Goal: Navigation & Orientation: Find specific page/section

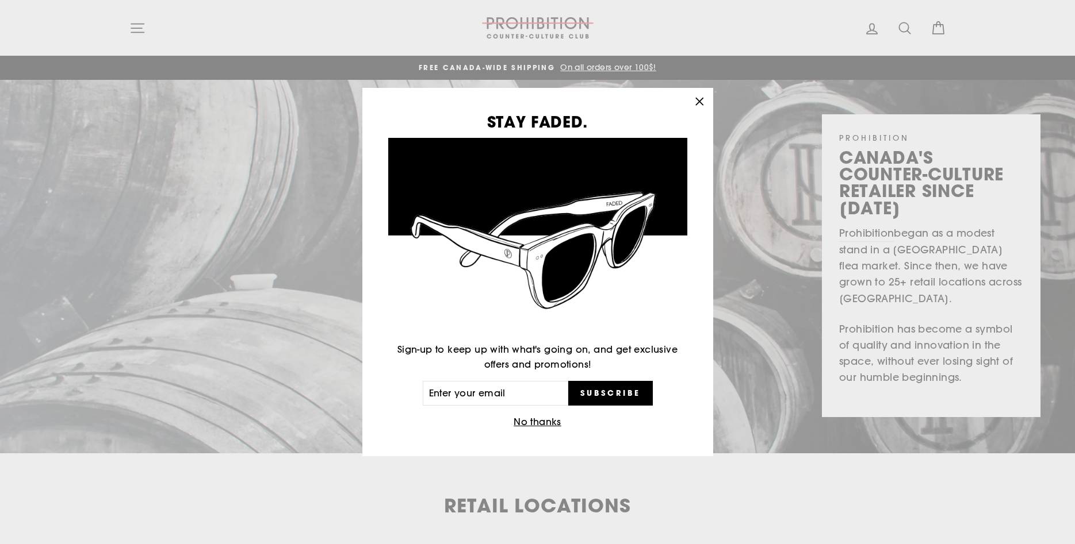
click at [563, 507] on div "STAY FADED. Sign-up to keep up with what's going on, and get exclusive offers a…" at bounding box center [537, 272] width 1075 height 544
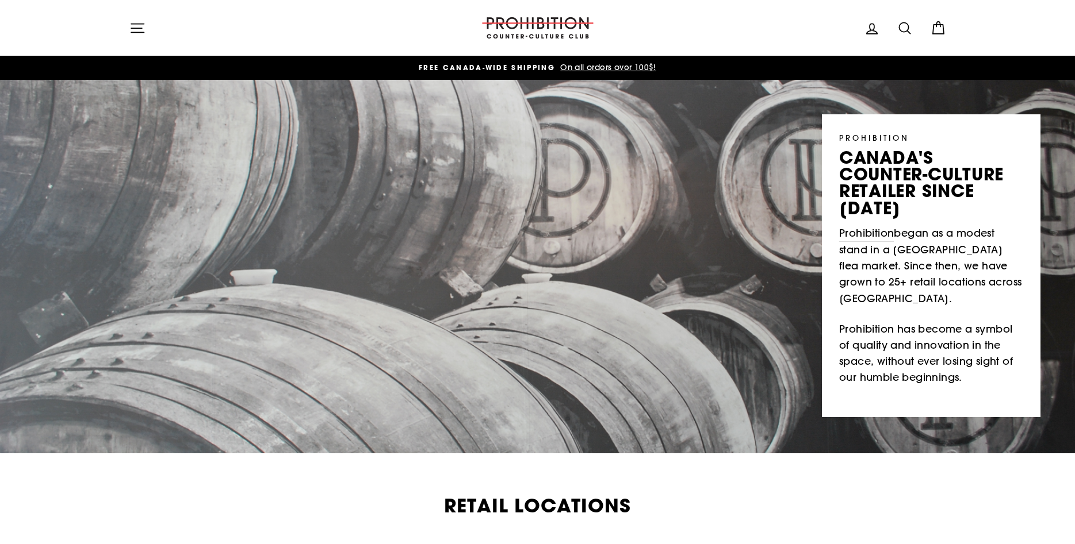
click at [140, 24] on icon "button" at bounding box center [137, 28] width 13 height 9
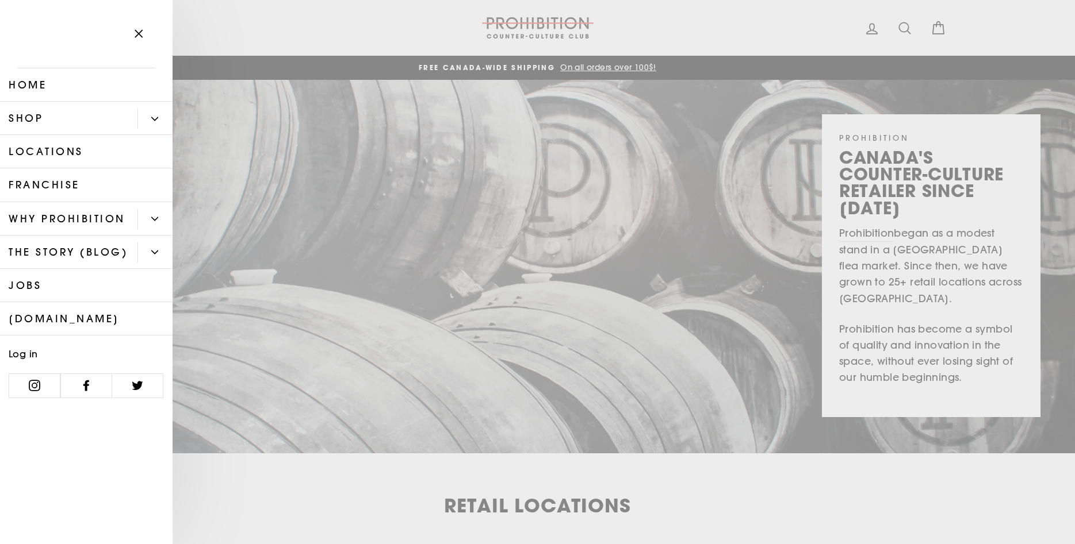
click at [148, 114] on button "Primary" at bounding box center [154, 119] width 35 height 20
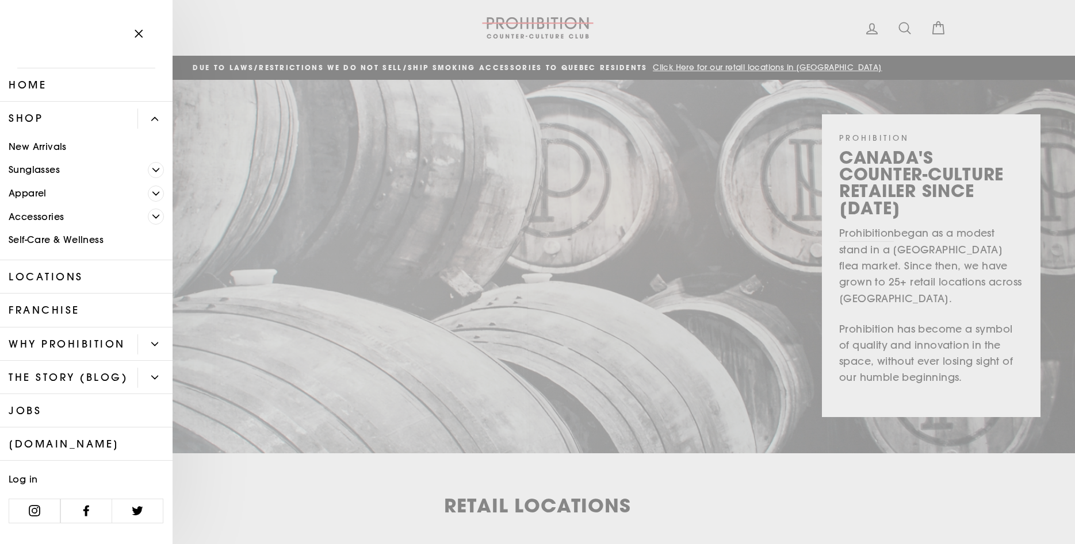
click at [156, 190] on icon "Primary" at bounding box center [155, 193] width 7 height 7
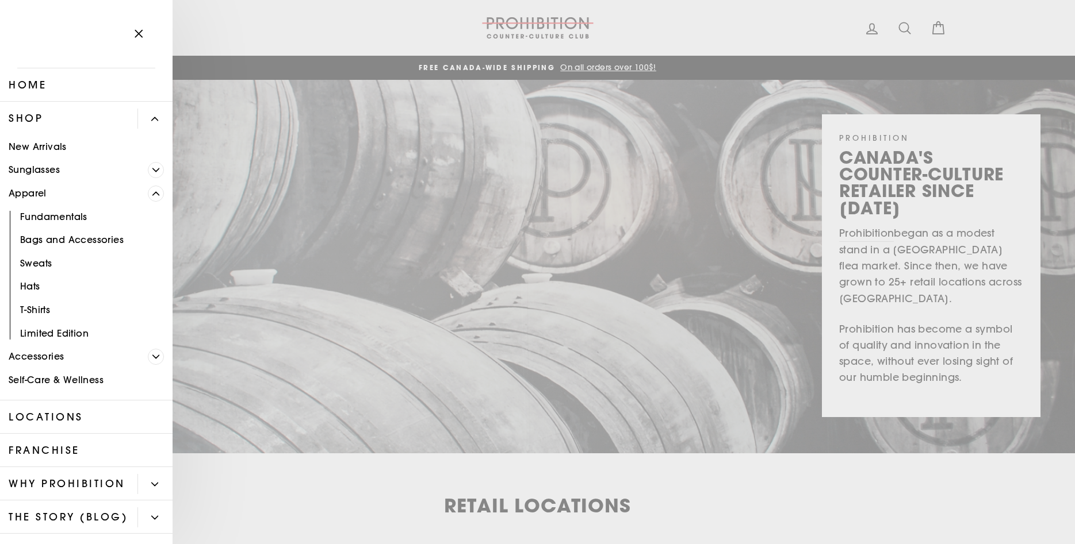
click at [156, 190] on span "Primary" at bounding box center [156, 194] width 16 height 16
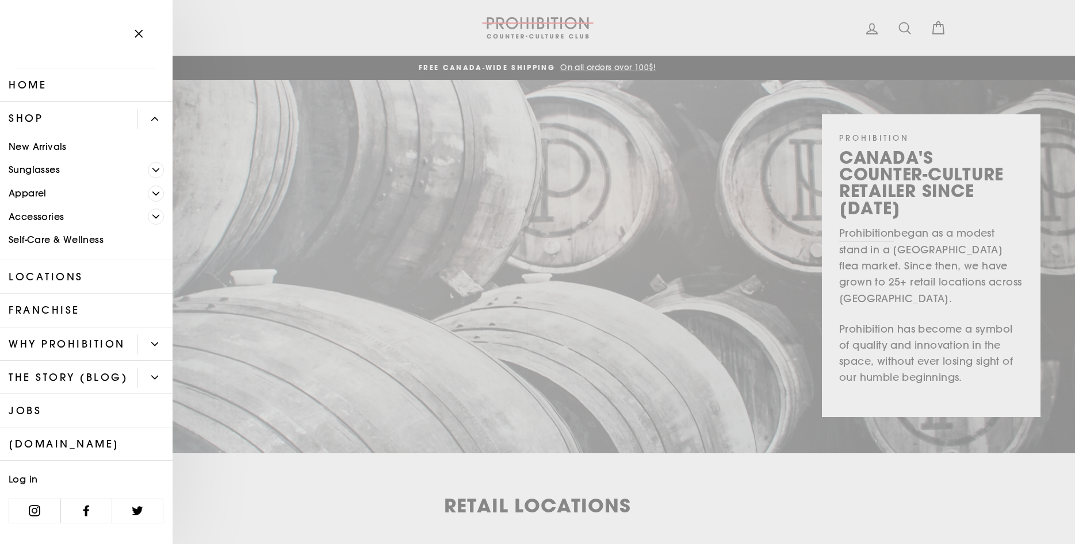
click at [160, 214] on span "Primary" at bounding box center [156, 217] width 16 height 16
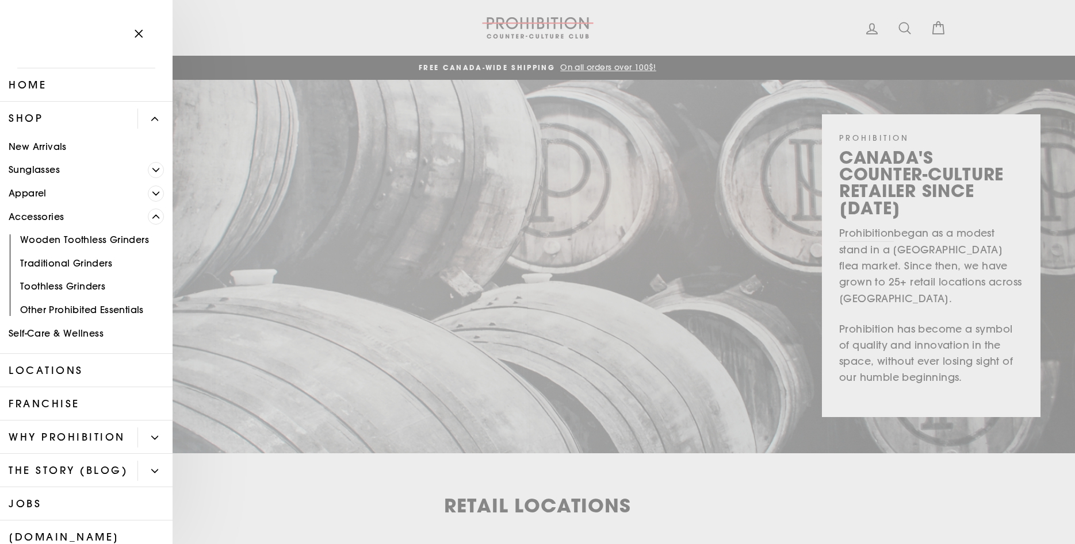
click at [76, 241] on link "Wooden Toothless Grinders" at bounding box center [86, 241] width 172 height 24
click at [65, 264] on link "Traditional Grinders" at bounding box center [86, 264] width 172 height 24
click at [96, 310] on link "Other Prohibited Essentials" at bounding box center [86, 310] width 172 height 24
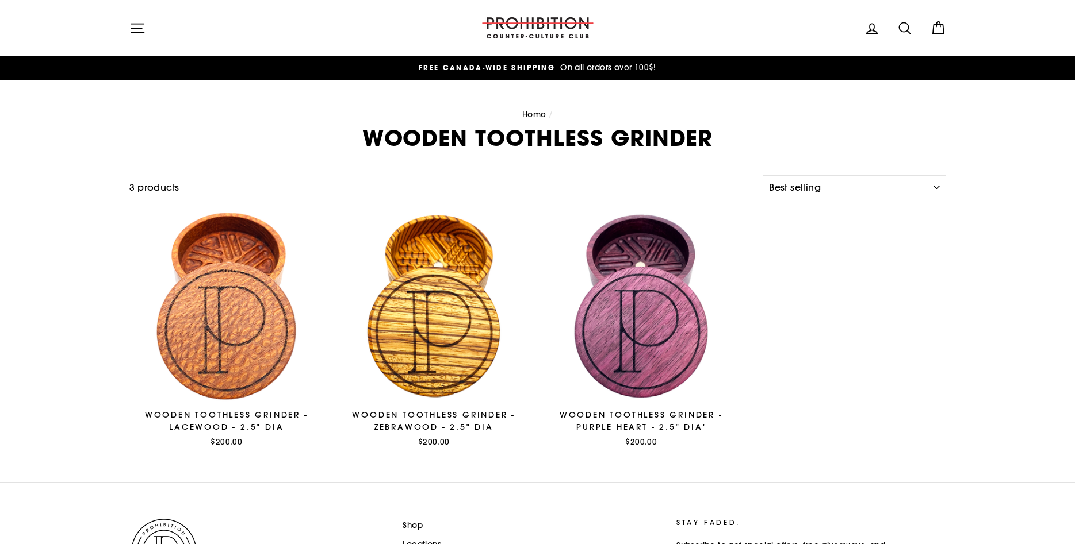
select select "best-selling"
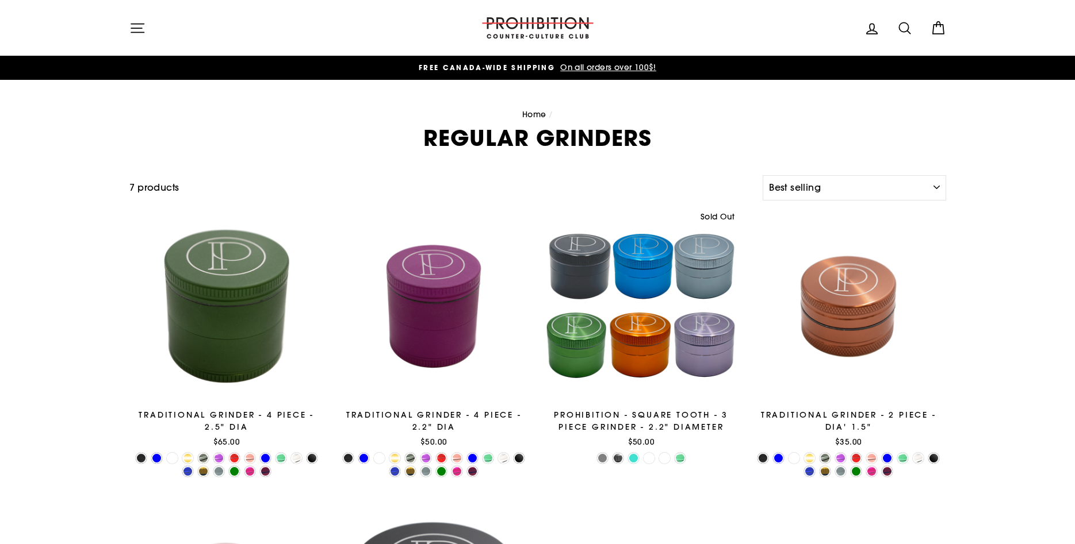
select select "best-selling"
